Goal: Entertainment & Leisure: Consume media (video, audio)

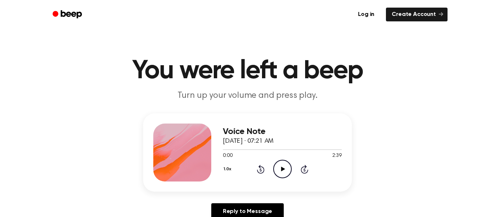
click at [277, 169] on icon "Play Audio" at bounding box center [282, 169] width 18 height 18
click at [278, 169] on icon "Pause Audio" at bounding box center [282, 169] width 18 height 18
click at [278, 169] on icon "Play Audio" at bounding box center [282, 169] width 18 height 18
click at [288, 165] on icon "Pause Audio" at bounding box center [282, 169] width 18 height 18
click at [285, 165] on icon "Play Audio" at bounding box center [282, 169] width 18 height 18
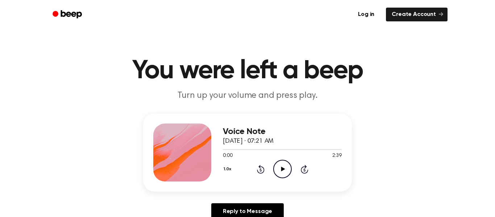
click at [284, 174] on icon "Play Audio" at bounding box center [282, 169] width 18 height 18
click at [228, 147] on span at bounding box center [226, 150] width 6 height 6
click at [229, 149] on div at bounding box center [282, 149] width 119 height 6
click at [231, 149] on div at bounding box center [282, 149] width 119 height 6
click at [283, 175] on icon "Pause Audio" at bounding box center [282, 169] width 18 height 18
